Goal: Register for event/course

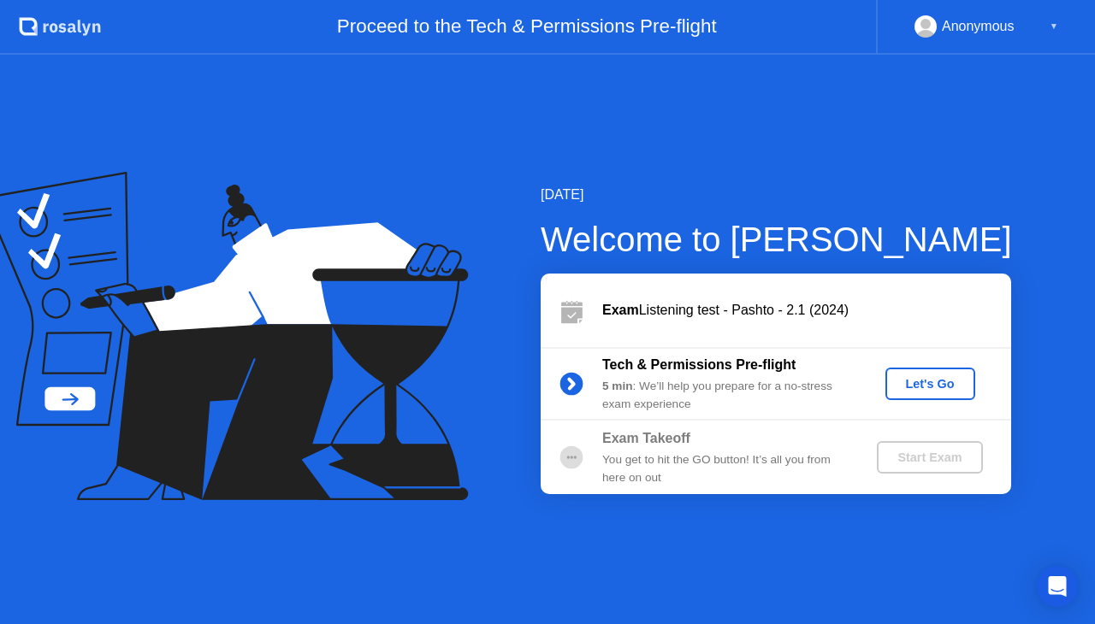
click at [914, 387] on div "Let's Go" at bounding box center [930, 384] width 76 height 14
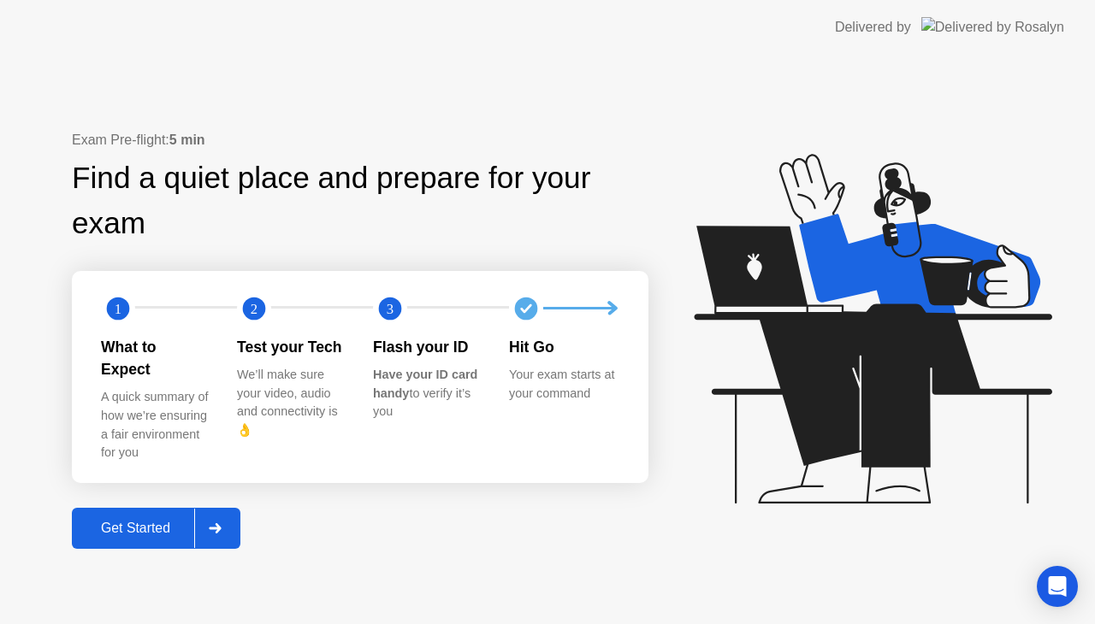
click at [226, 519] on div at bounding box center [214, 528] width 41 height 39
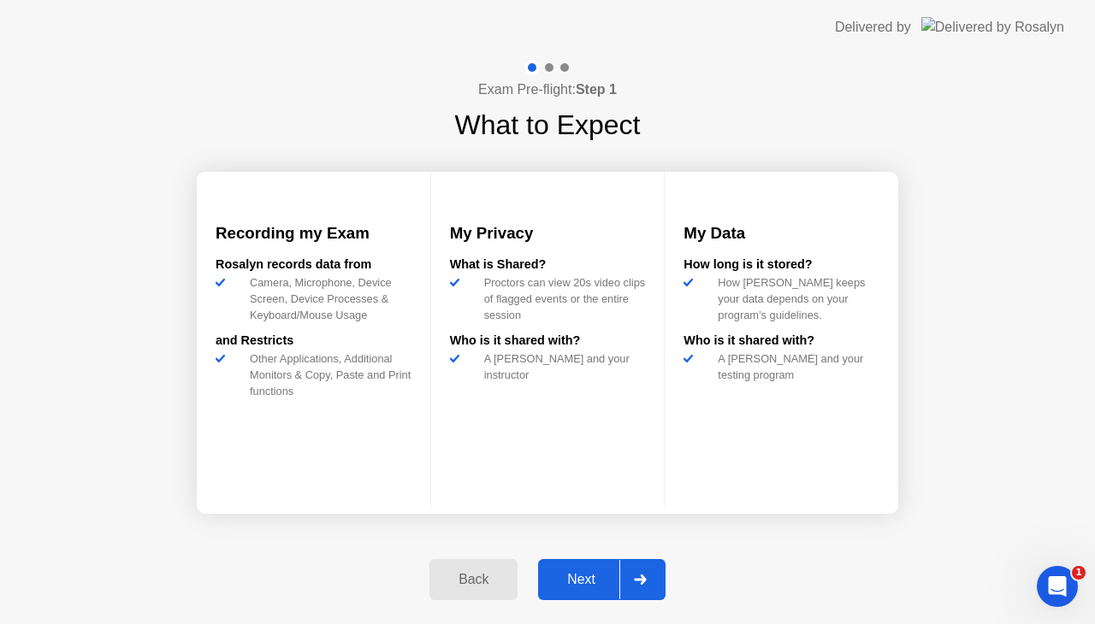
click at [645, 575] on icon at bounding box center [640, 580] width 13 height 10
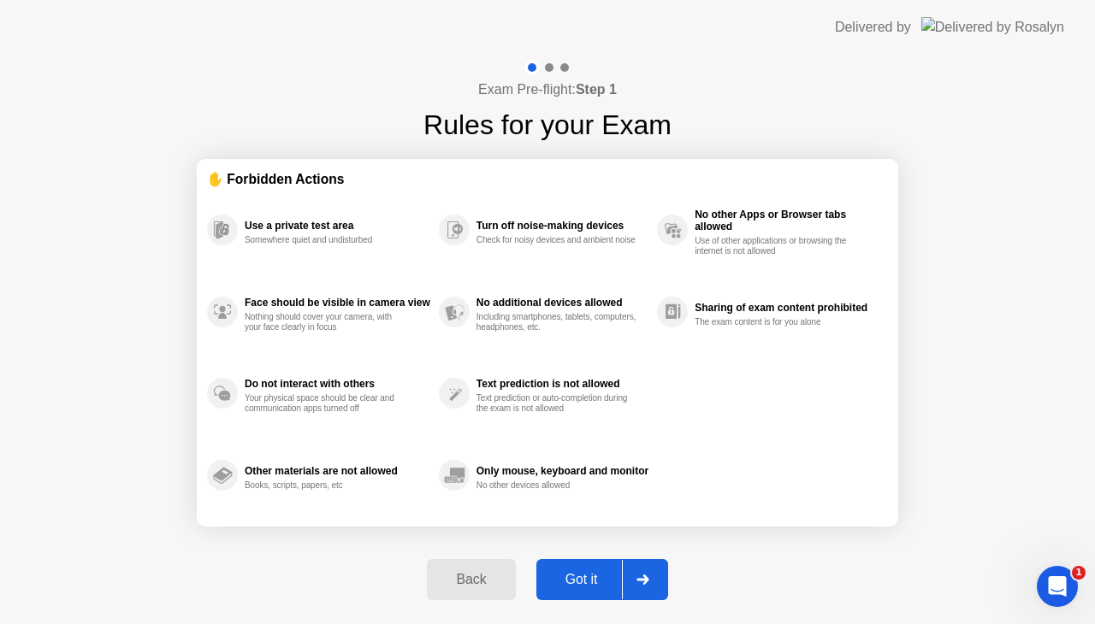
click at [645, 575] on icon at bounding box center [642, 580] width 12 height 10
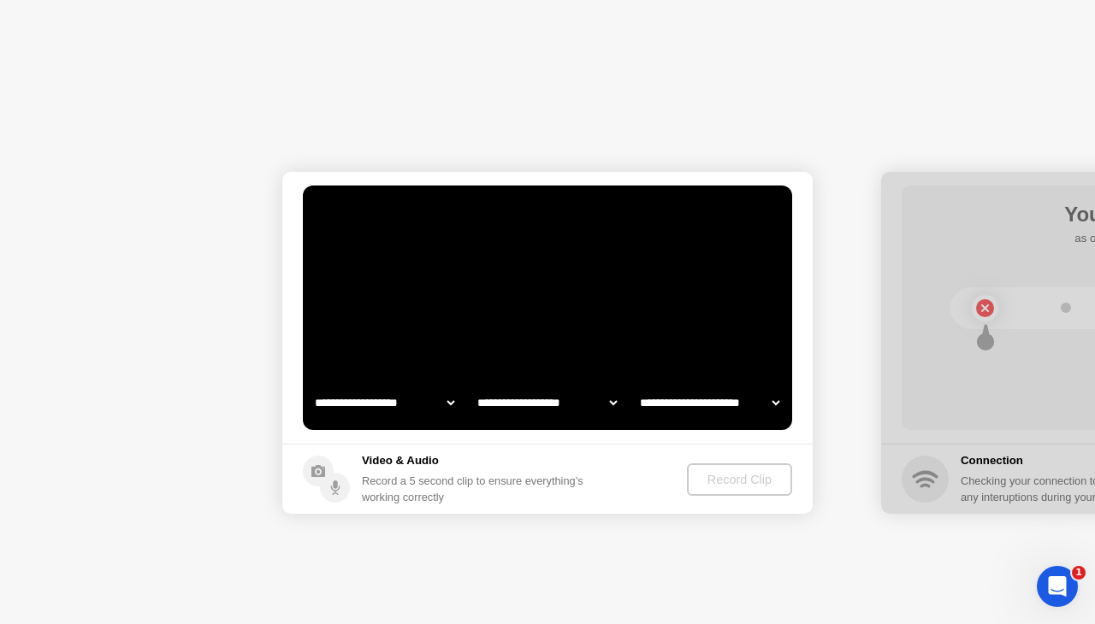
select select "**********"
select select "*******"
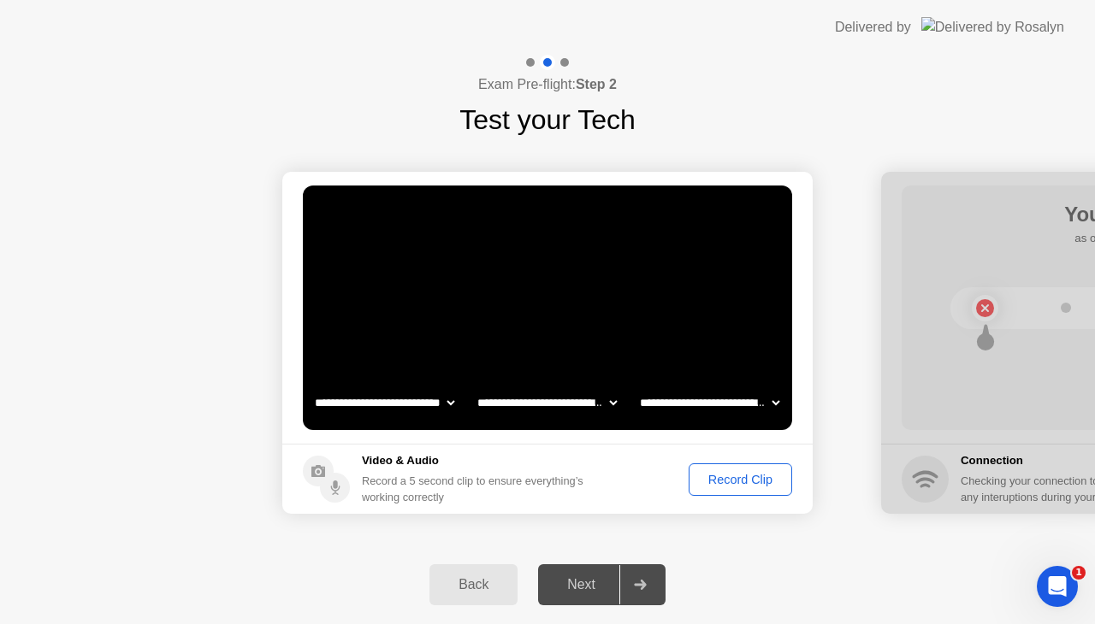
click at [736, 473] on div "Record Clip" at bounding box center [740, 480] width 92 height 14
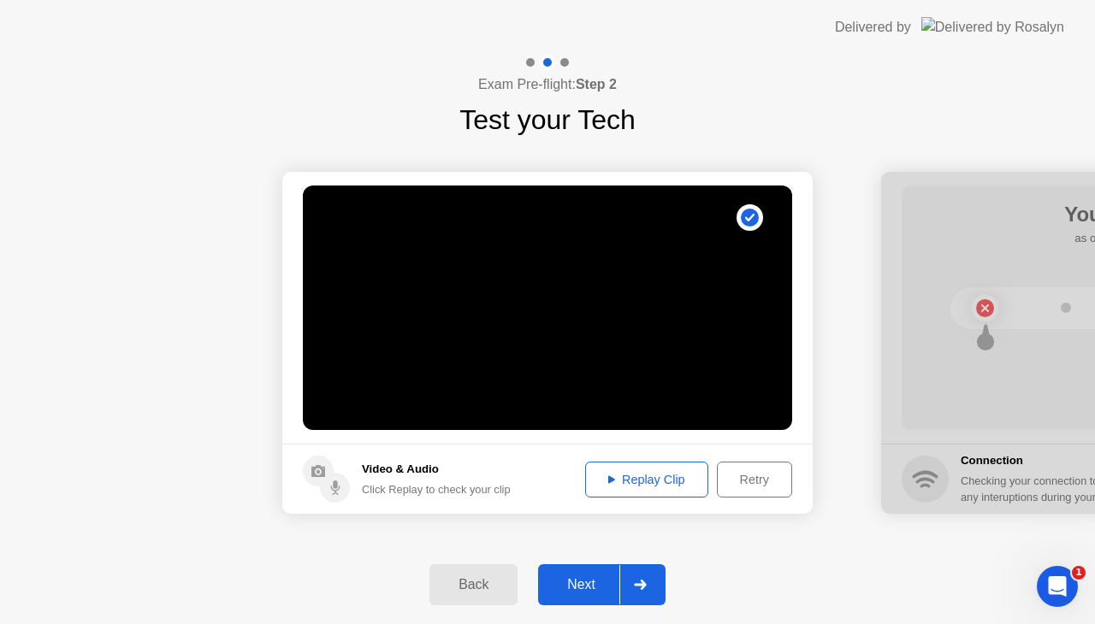
click at [648, 589] on div at bounding box center [639, 584] width 41 height 39
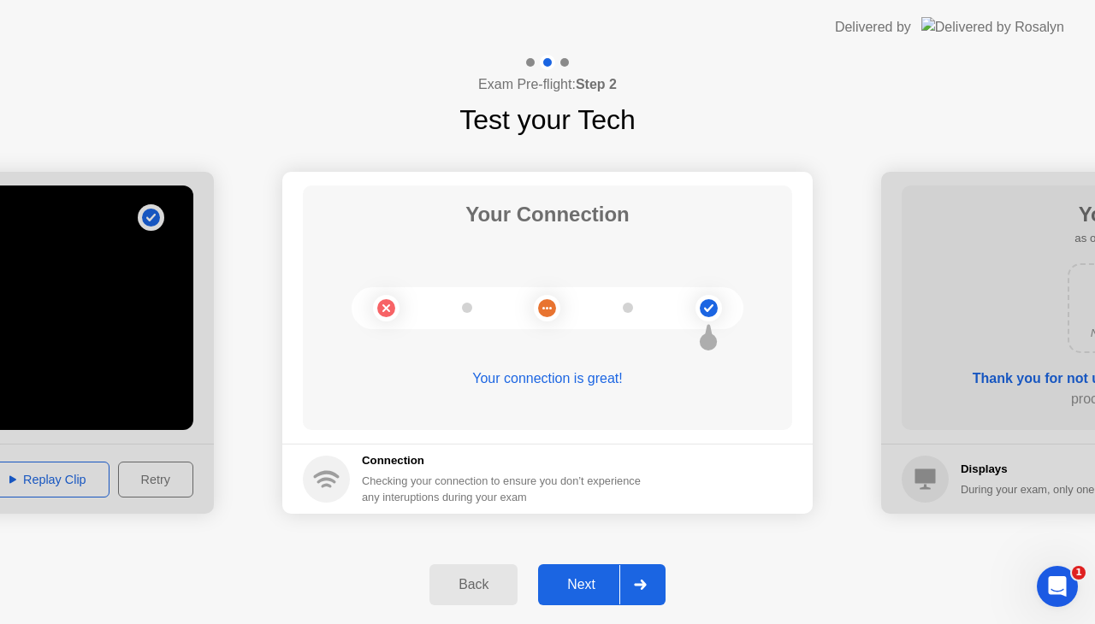
click at [648, 589] on div at bounding box center [639, 584] width 41 height 39
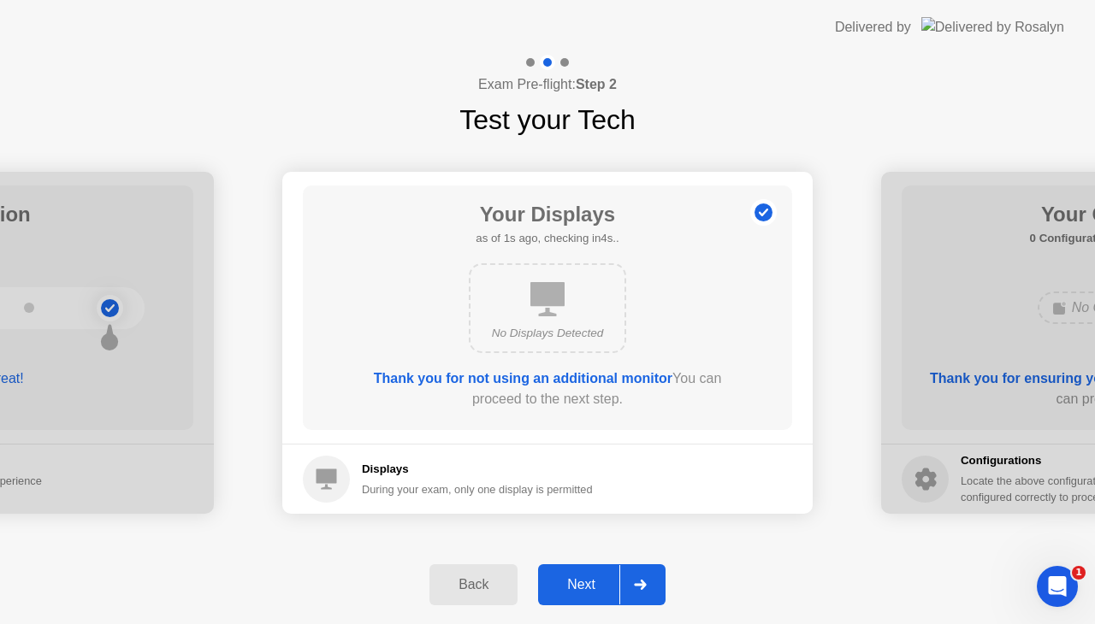
click at [648, 589] on div at bounding box center [639, 584] width 41 height 39
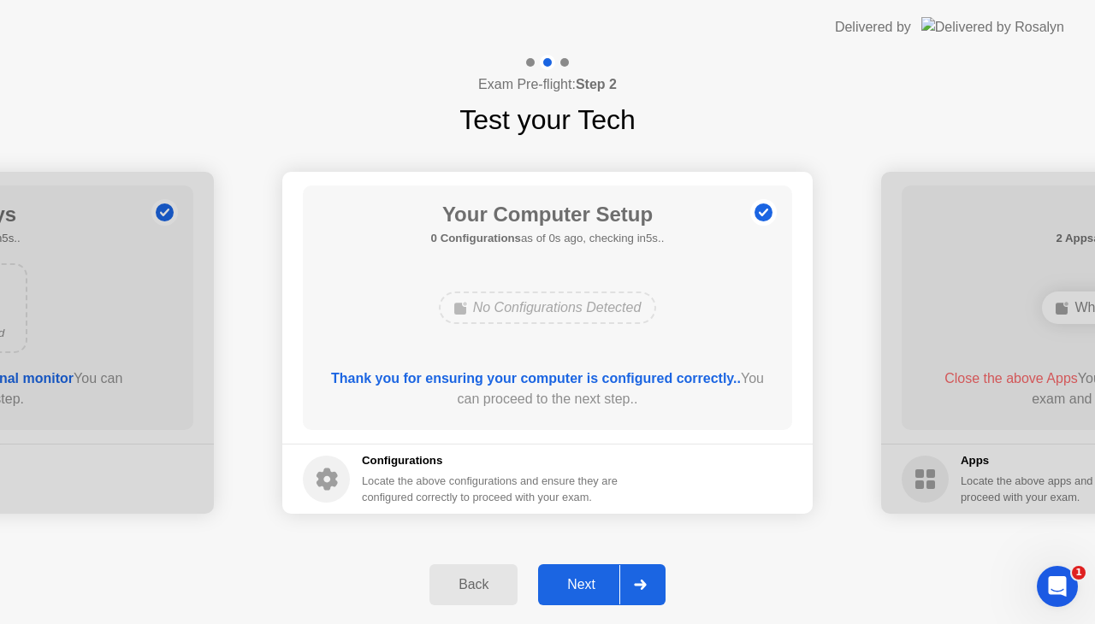
click at [648, 589] on div at bounding box center [639, 584] width 41 height 39
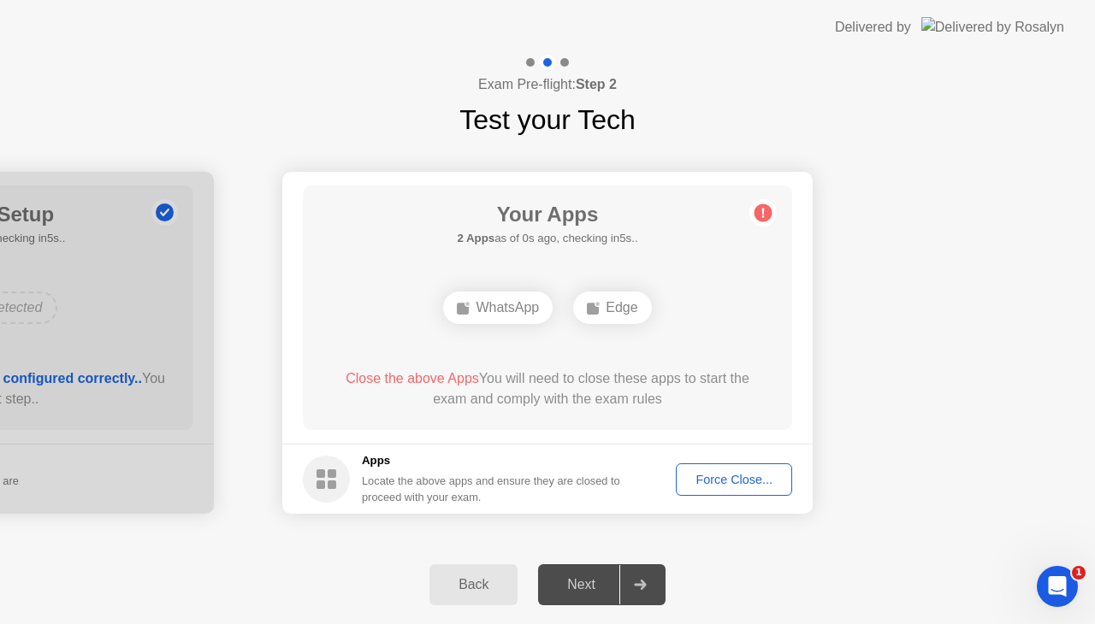
click at [734, 473] on div "Force Close..." at bounding box center [734, 480] width 104 height 14
click at [728, 479] on div "Force Close..." at bounding box center [734, 480] width 104 height 14
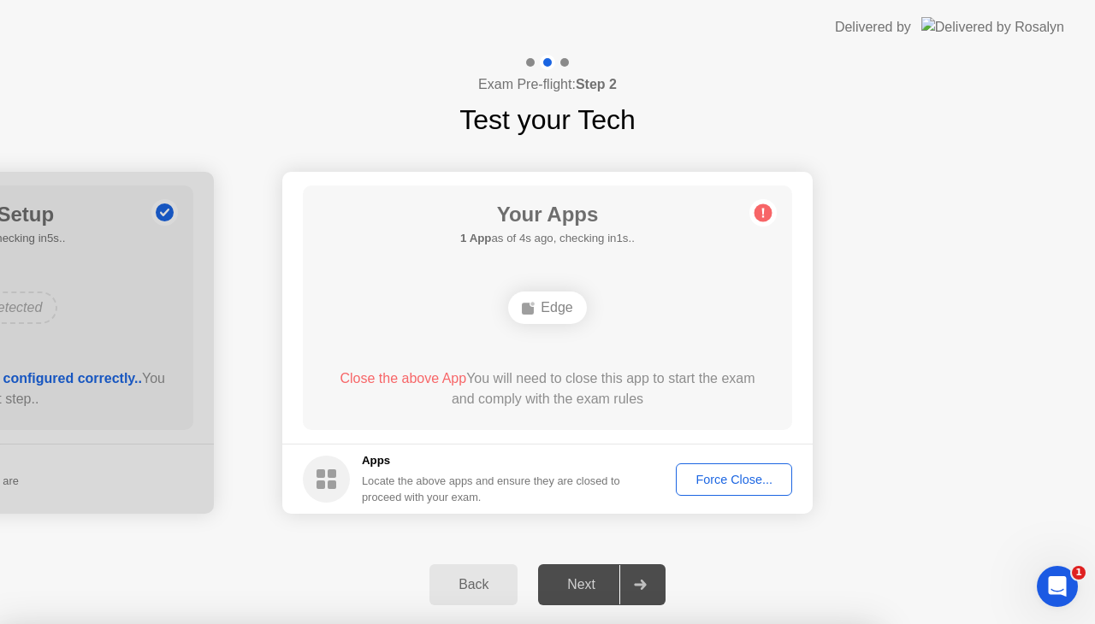
click at [743, 478] on div "Force Close..." at bounding box center [734, 480] width 104 height 14
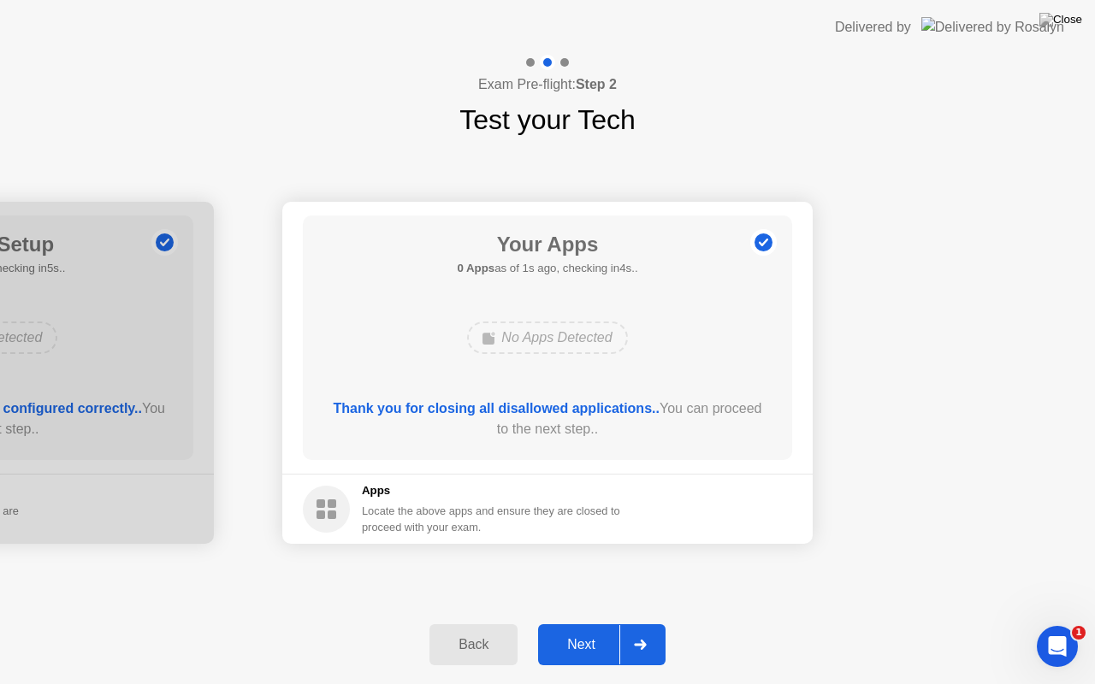
click at [648, 623] on div at bounding box center [639, 644] width 41 height 39
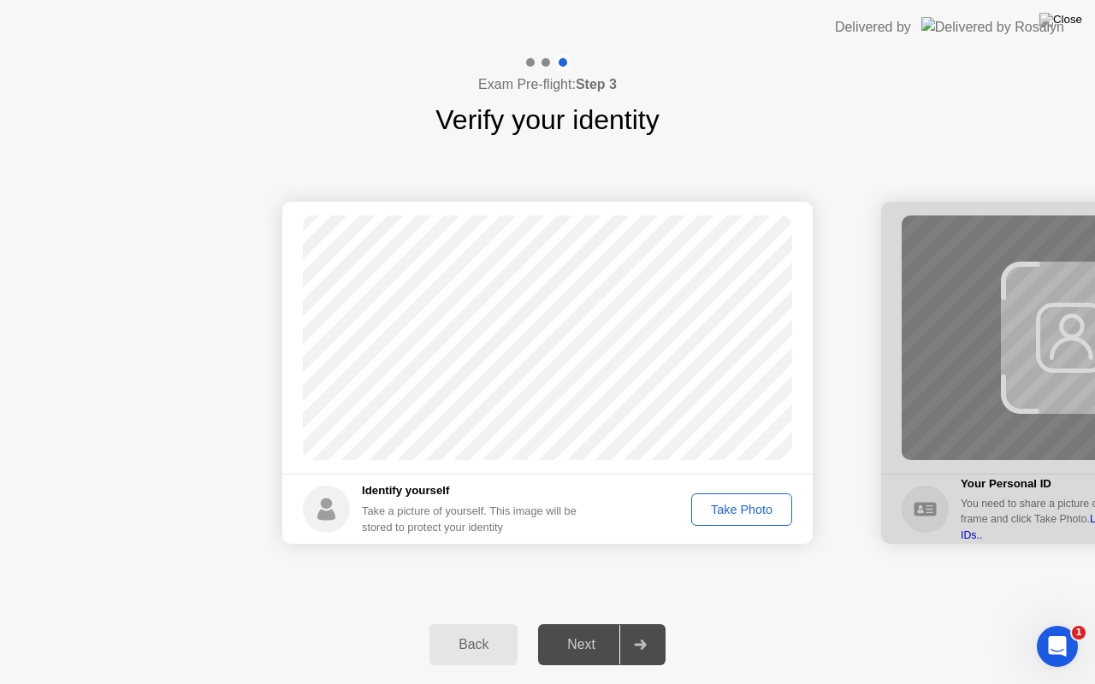
click at [726, 508] on div "Take Photo" at bounding box center [741, 510] width 89 height 14
click at [647, 623] on div at bounding box center [639, 644] width 41 height 39
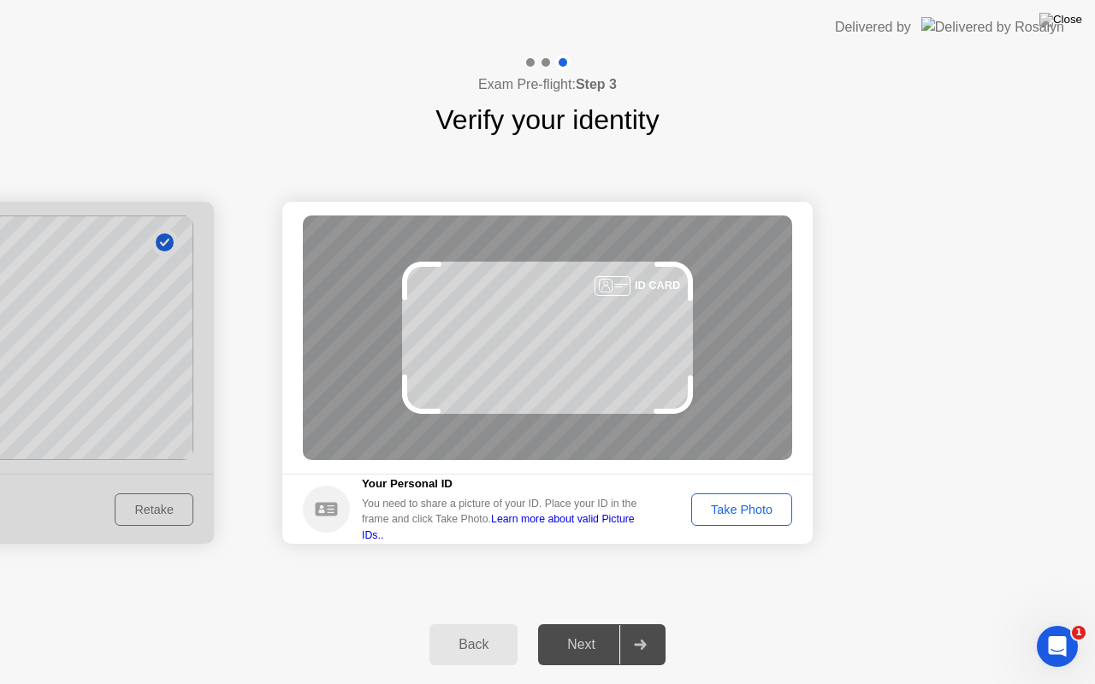
click at [729, 505] on div "Take Photo" at bounding box center [741, 510] width 89 height 14
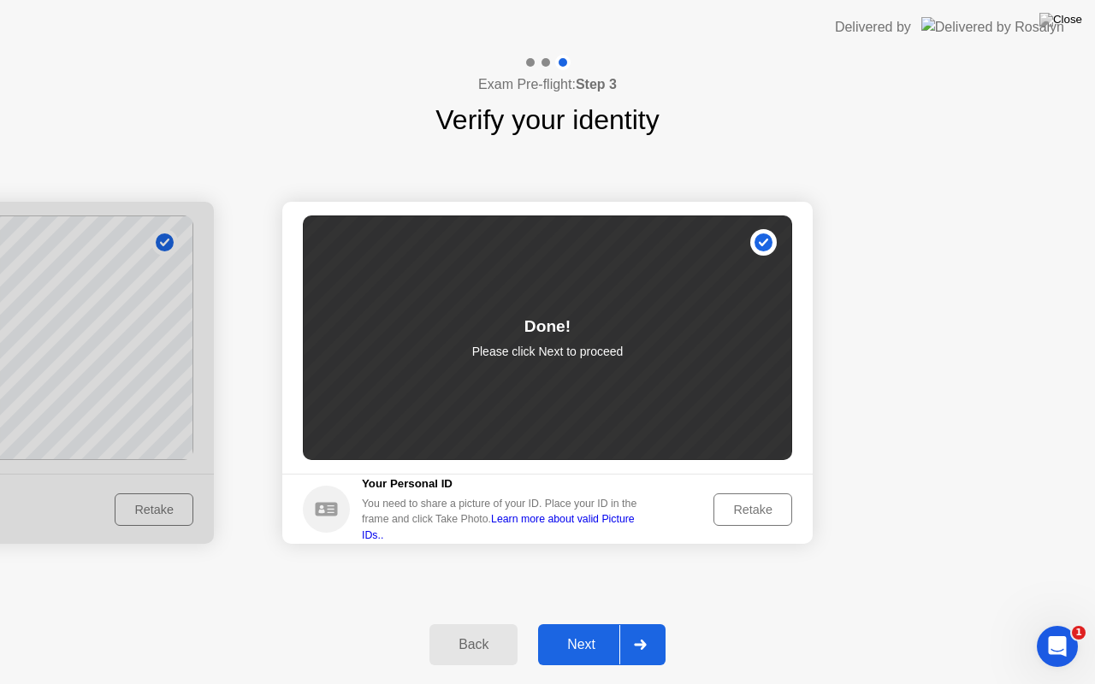
click at [647, 623] on icon at bounding box center [640, 645] width 13 height 10
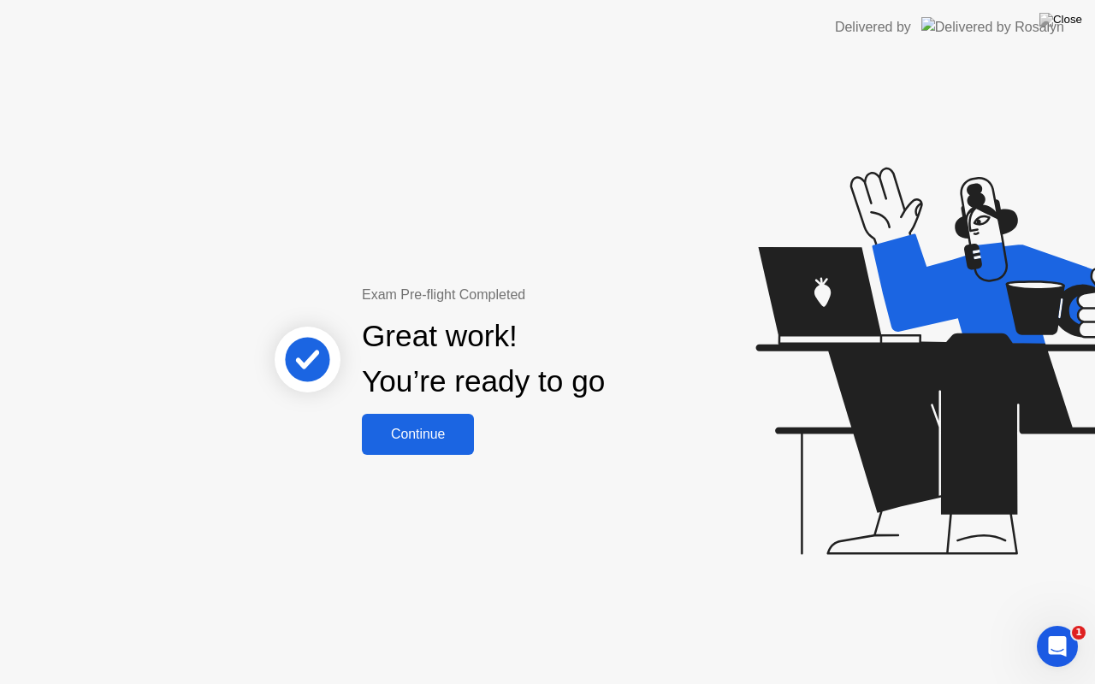
click at [428, 427] on div "Continue" at bounding box center [418, 434] width 102 height 15
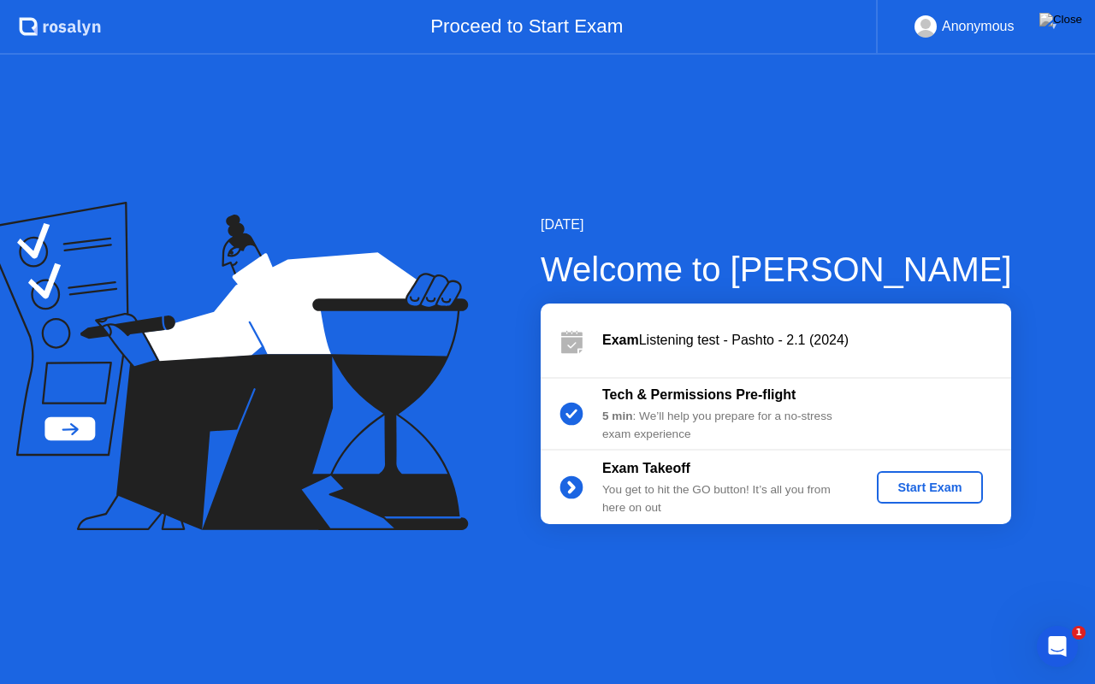
click at [925, 493] on div "Start Exam" at bounding box center [929, 488] width 92 height 14
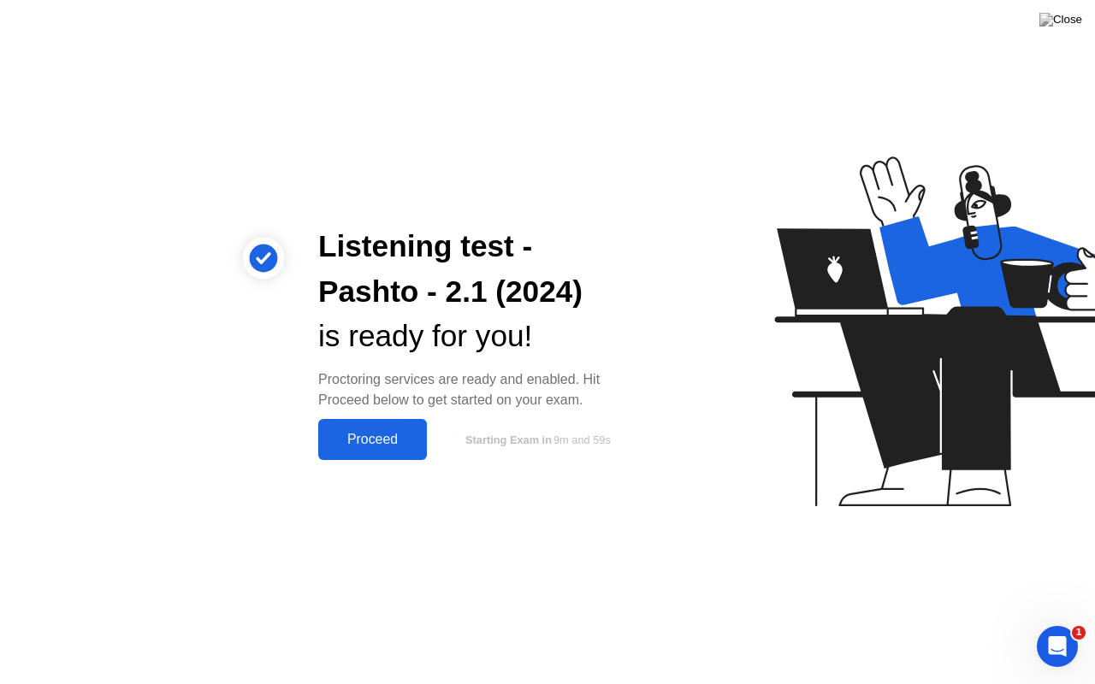
click at [379, 435] on div "Proceed" at bounding box center [372, 439] width 98 height 15
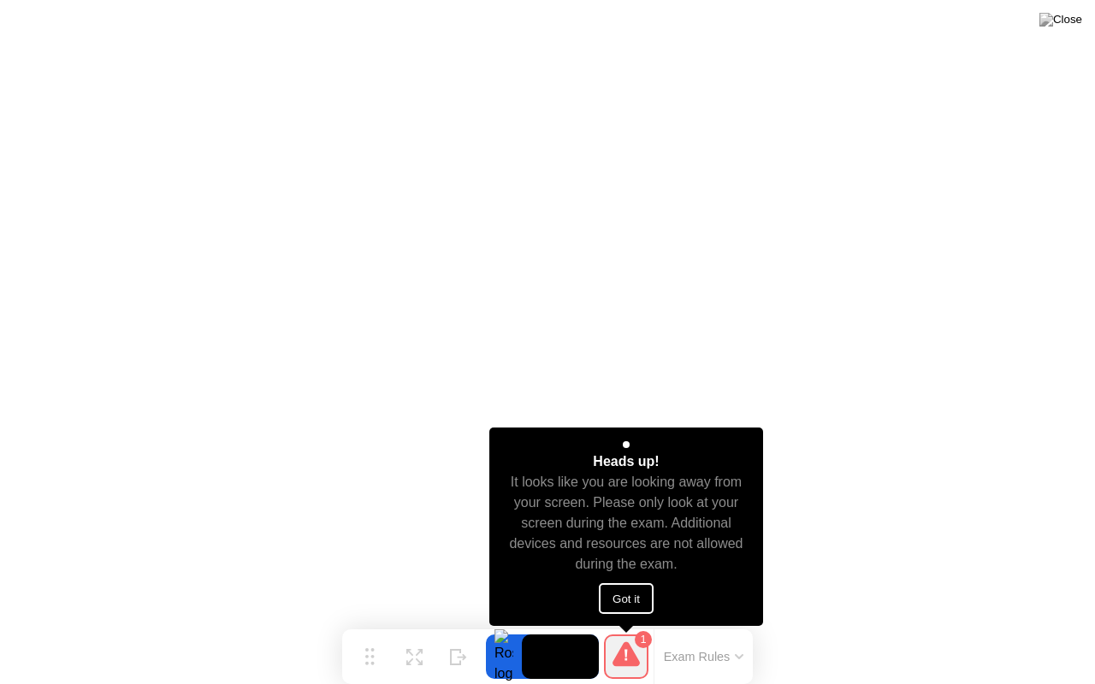
click at [623, 595] on button "Got it" at bounding box center [626, 598] width 55 height 31
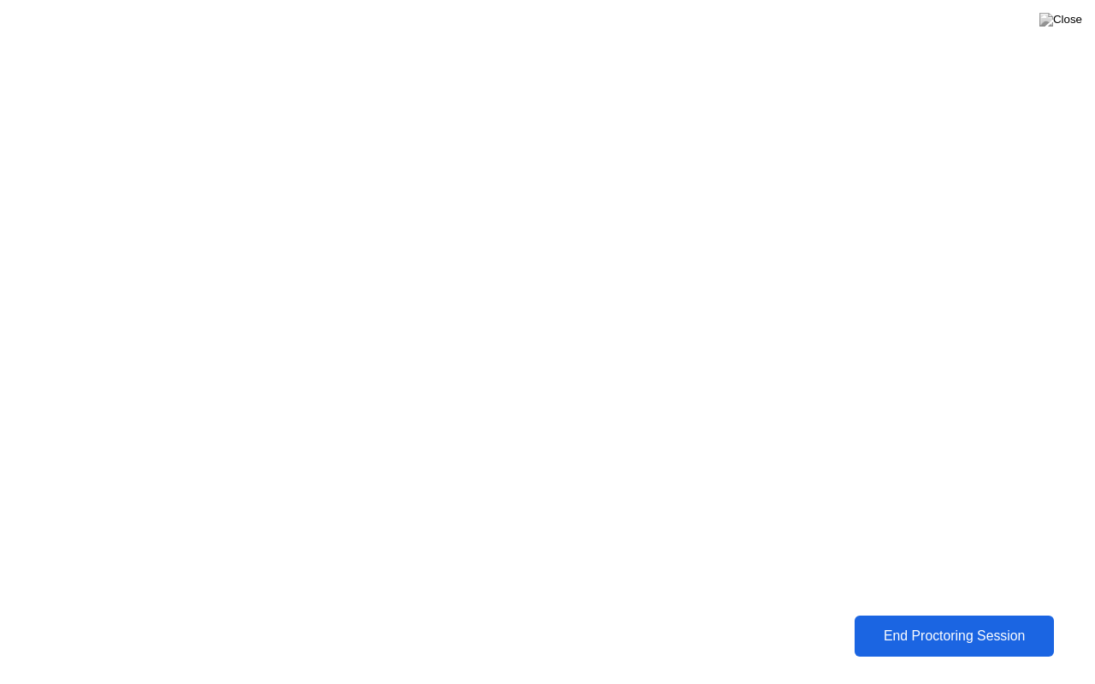
click at [951, 623] on div "End Proctoring Session" at bounding box center [954, 636] width 191 height 15
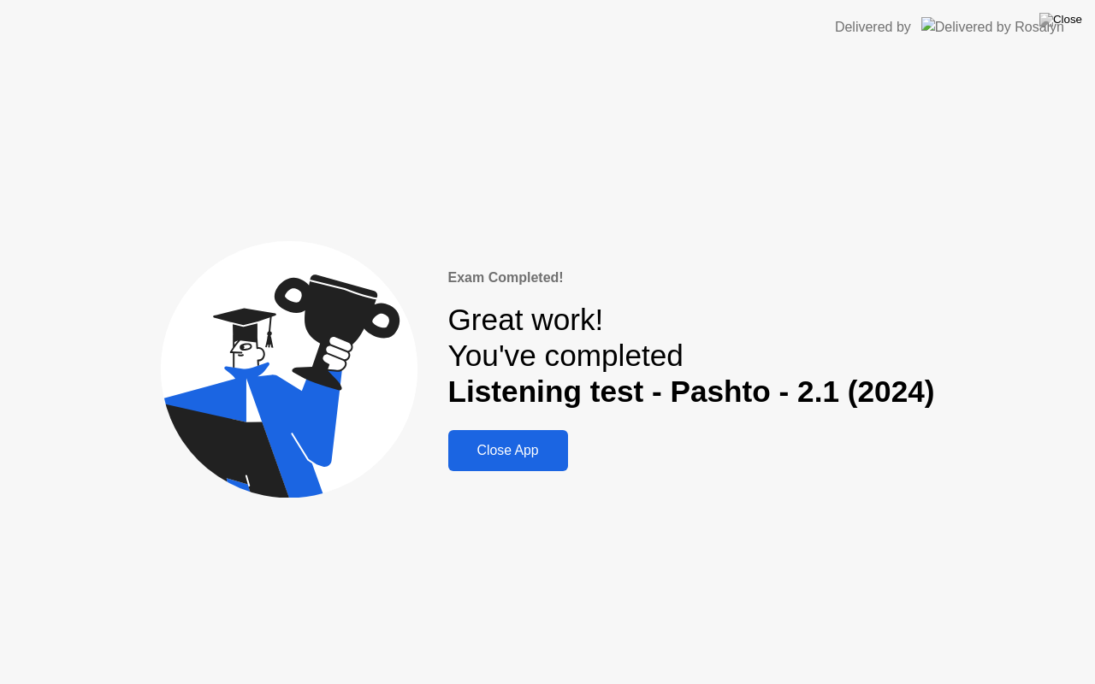
click at [502, 440] on button "Close App" at bounding box center [508, 450] width 120 height 41
